Goal: Task Accomplishment & Management: Manage account settings

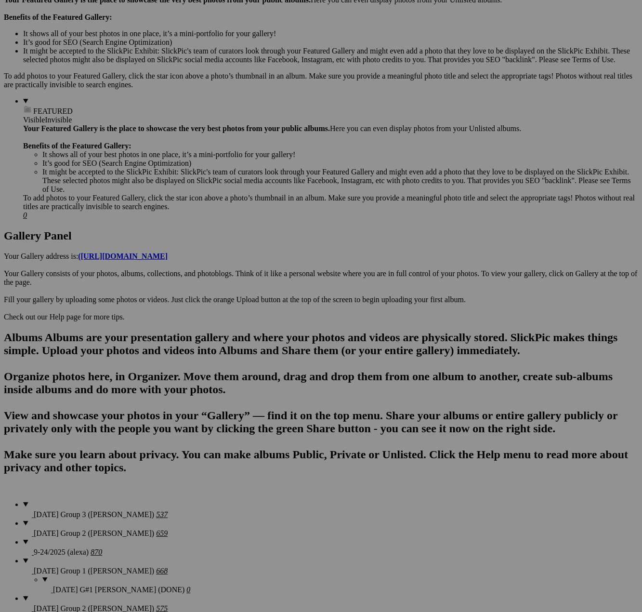
scroll to position [344, 0]
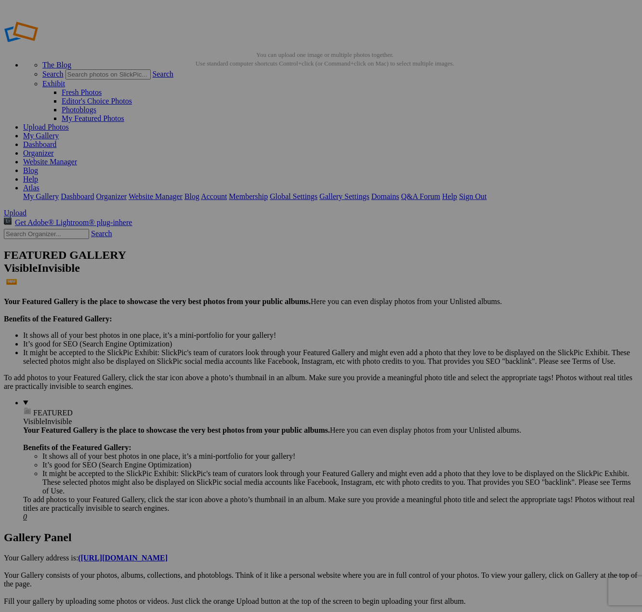
click at [61, 229] on input "text" at bounding box center [46, 234] width 85 height 10
type input "d"
